Goal: Task Accomplishment & Management: Manage account settings

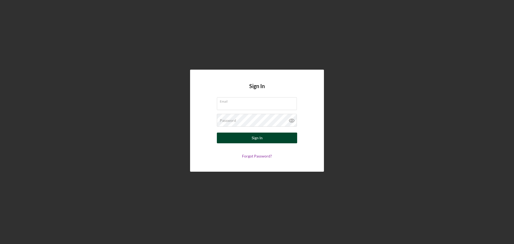
type input "[PERSON_NAME][EMAIL_ADDRESS][DOMAIN_NAME]"
click at [254, 139] on div "Sign In" at bounding box center [257, 138] width 11 height 11
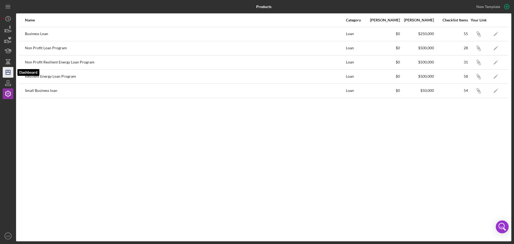
click at [8, 70] on icon "Icon/Dashboard" at bounding box center [7, 72] width 13 height 13
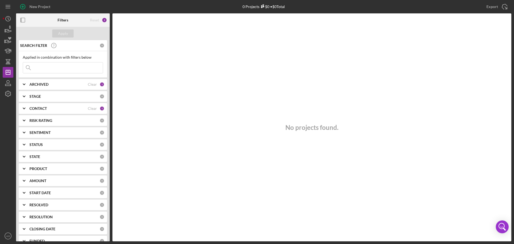
click at [24, 109] on polyline at bounding box center [24, 108] width 2 height 1
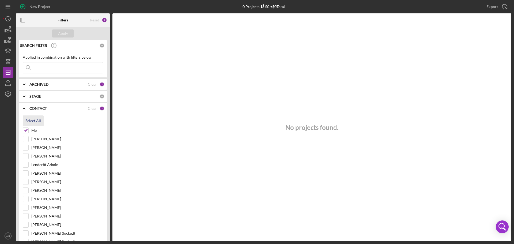
click at [34, 118] on div "Select All" at bounding box center [33, 120] width 16 height 11
checkbox input "true"
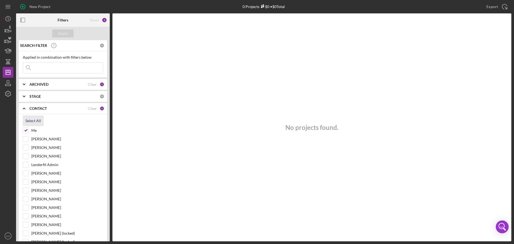
checkbox input "true"
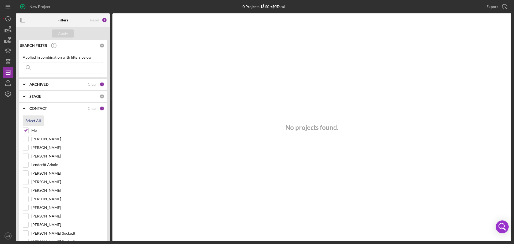
checkbox input "true"
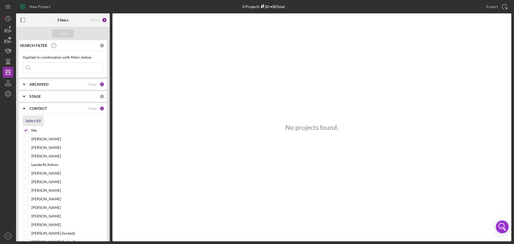
checkbox input "true"
click at [63, 32] on div "Apply" at bounding box center [63, 33] width 10 height 8
